Goal: Entertainment & Leisure: Browse casually

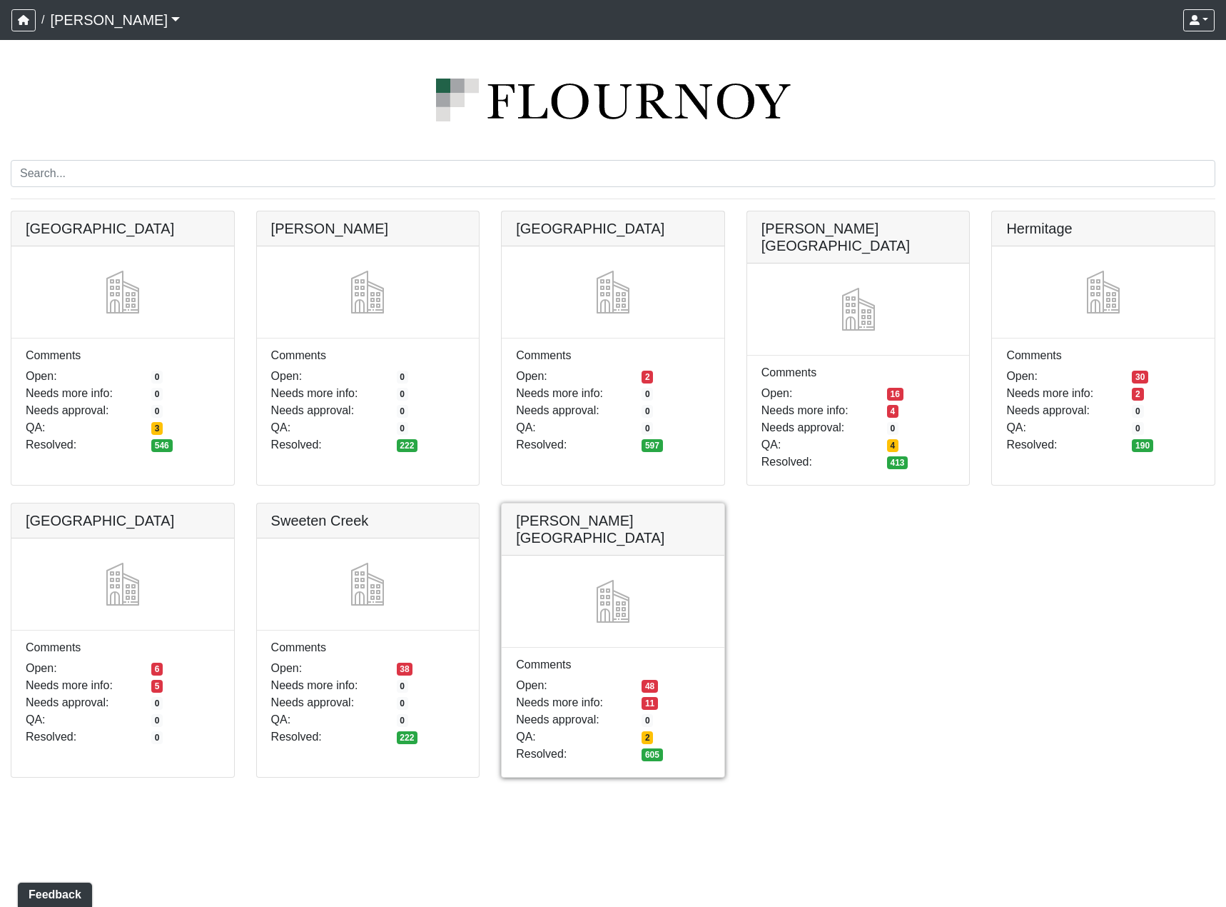
click at [605, 503] on link at bounding box center [613, 503] width 223 height 0
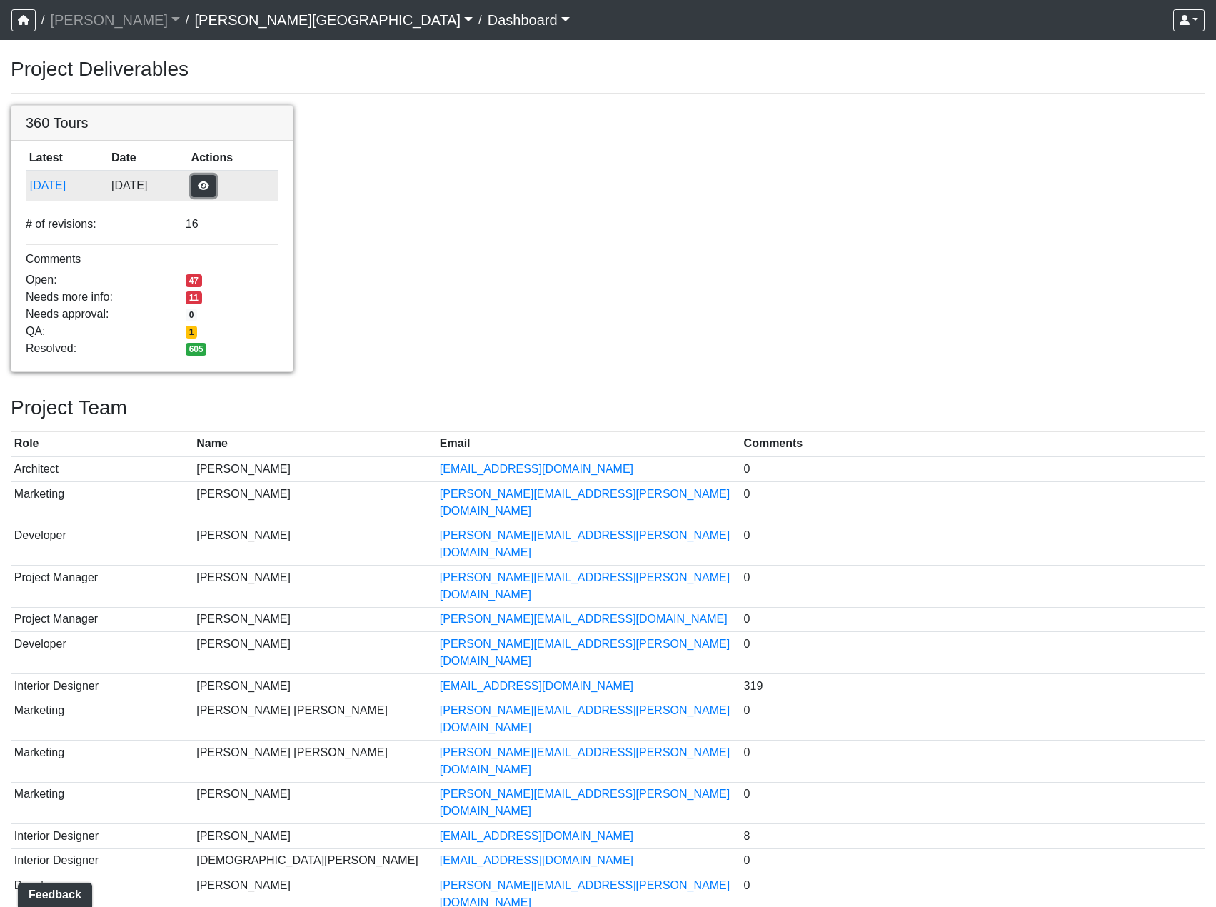
click at [215, 190] on button "button" at bounding box center [203, 186] width 24 height 22
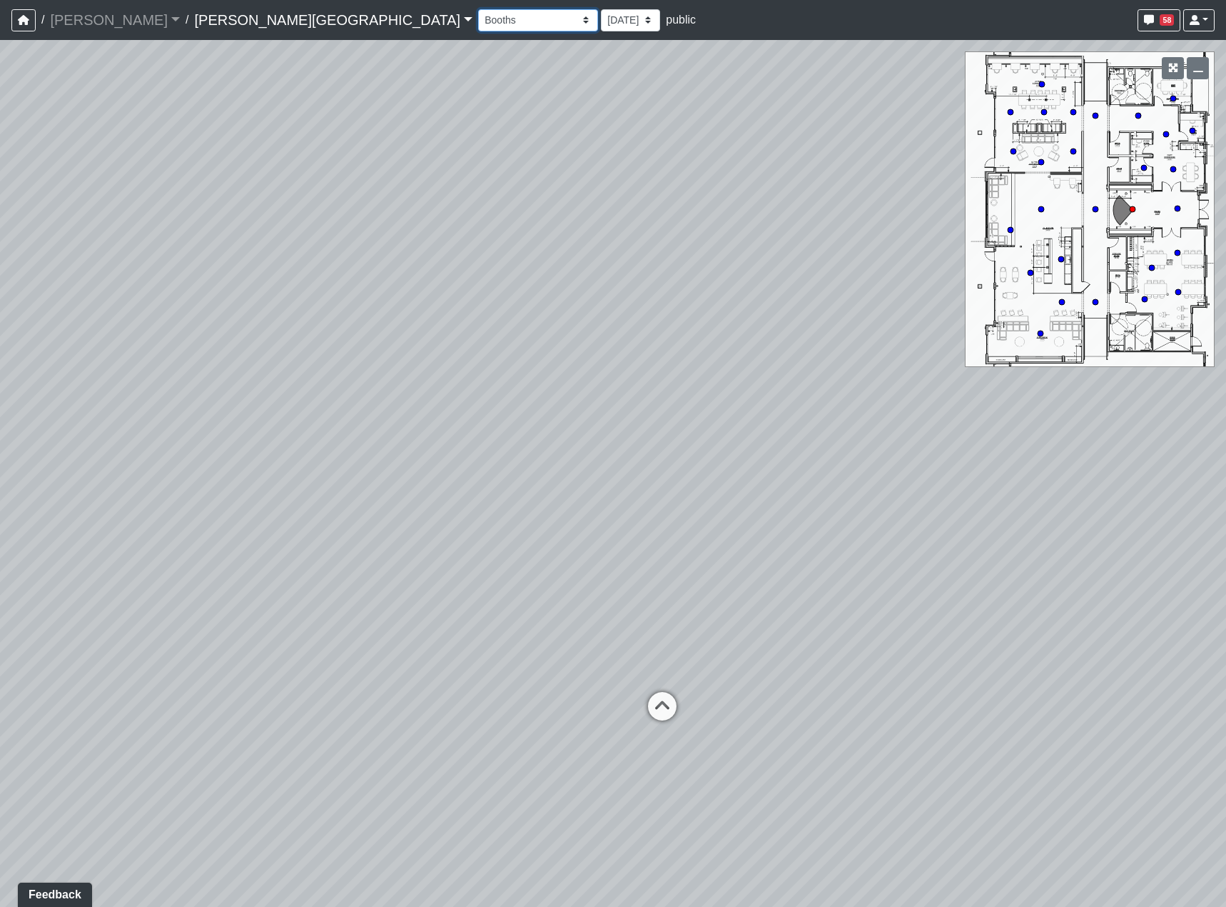
click at [478, 19] on select "Booths 1 Booths 2 Entry Lounge 1 Lounge 2 Lounge 3 Windows Bar Entrance Lounge …" at bounding box center [538, 20] width 120 height 22
click at [478, 9] on select "Booths 1 Booths 2 Entry Lounge 1 Lounge 2 Lounge 3 Windows Bar Entrance Lounge …" at bounding box center [538, 20] width 120 height 22
select select "4J2y4TPPejVuf2JetSittz"
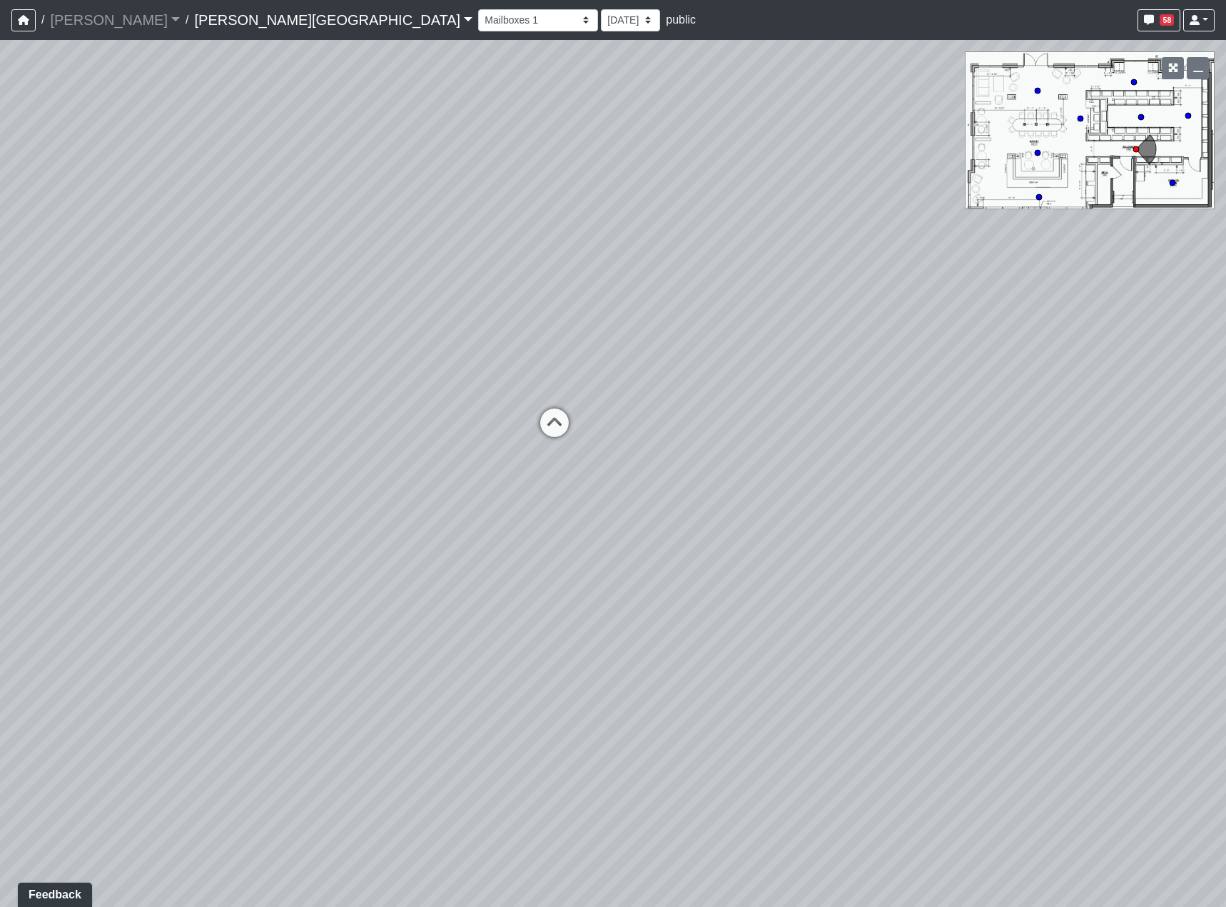
drag, startPoint x: 439, startPoint y: 512, endPoint x: 756, endPoint y: 574, distance: 323.0
click at [590, 533] on div "Loading... Hallway - Hallway 2 Loading... Entry Loading... Market - Banquette L…" at bounding box center [613, 473] width 1226 height 867
drag, startPoint x: 459, startPoint y: 316, endPoint x: 481, endPoint y: 612, distance: 297.1
click at [481, 612] on div "Loading... Hallway - Hallway 2 Loading... Entry Loading... Market - Banquette L…" at bounding box center [613, 473] width 1226 height 867
